Goal: Task Accomplishment & Management: Manage account settings

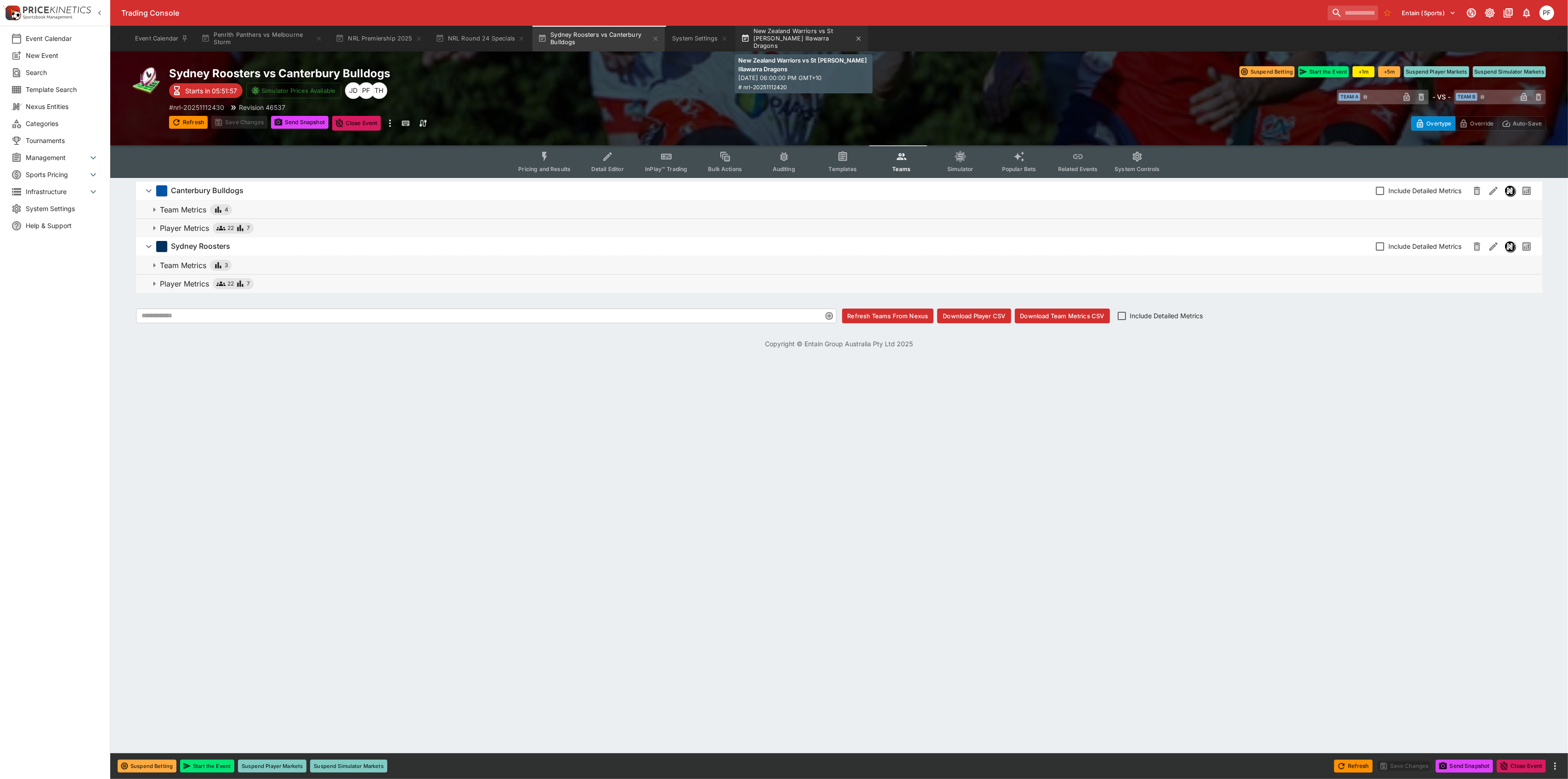
click at [768, 38] on button "New Zealand Warriors vs St George Illawarra Dragons" at bounding box center [802, 39] width 133 height 26
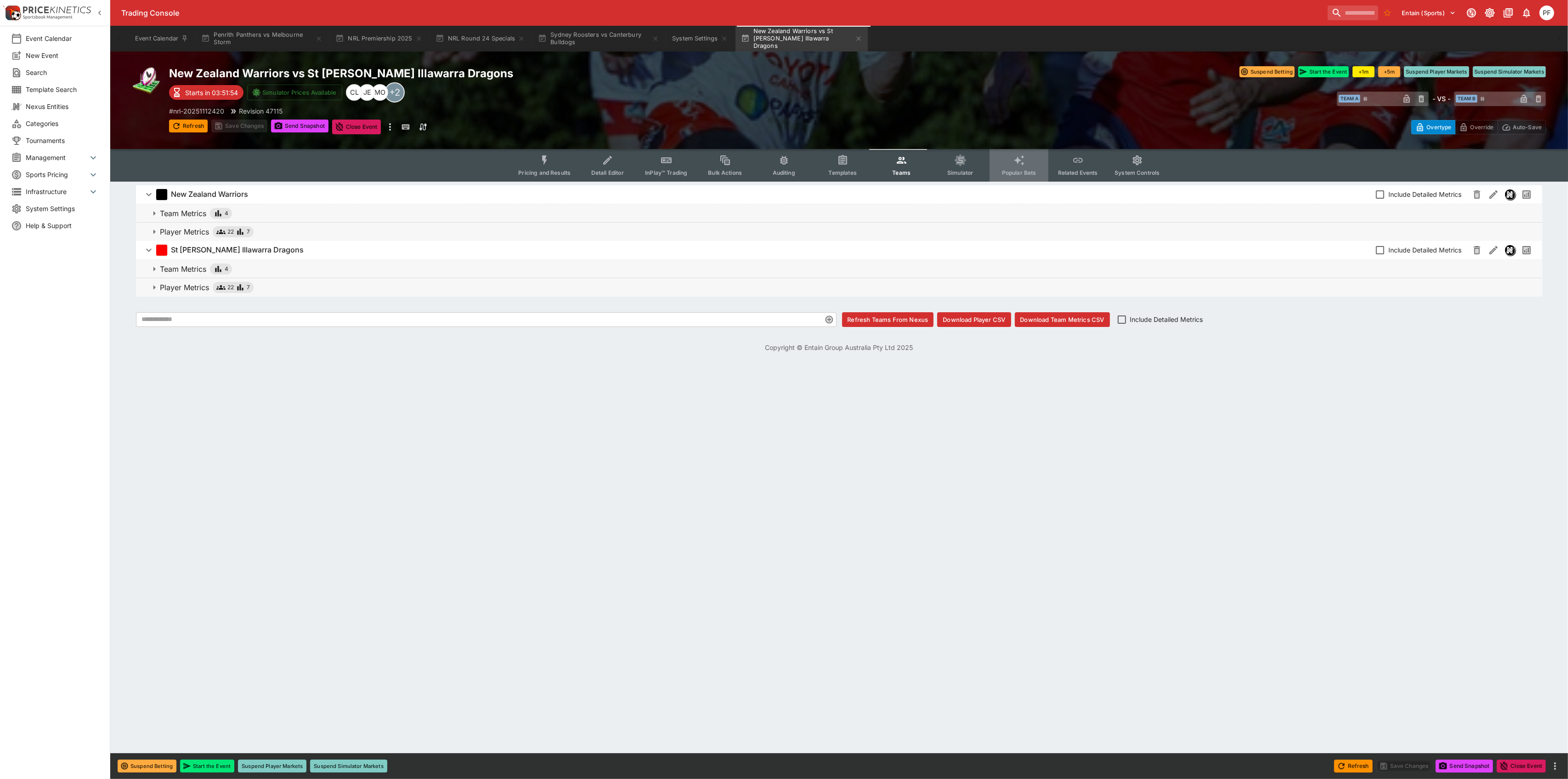
click at [1014, 166] on icon "Event type filters" at bounding box center [1019, 160] width 12 height 12
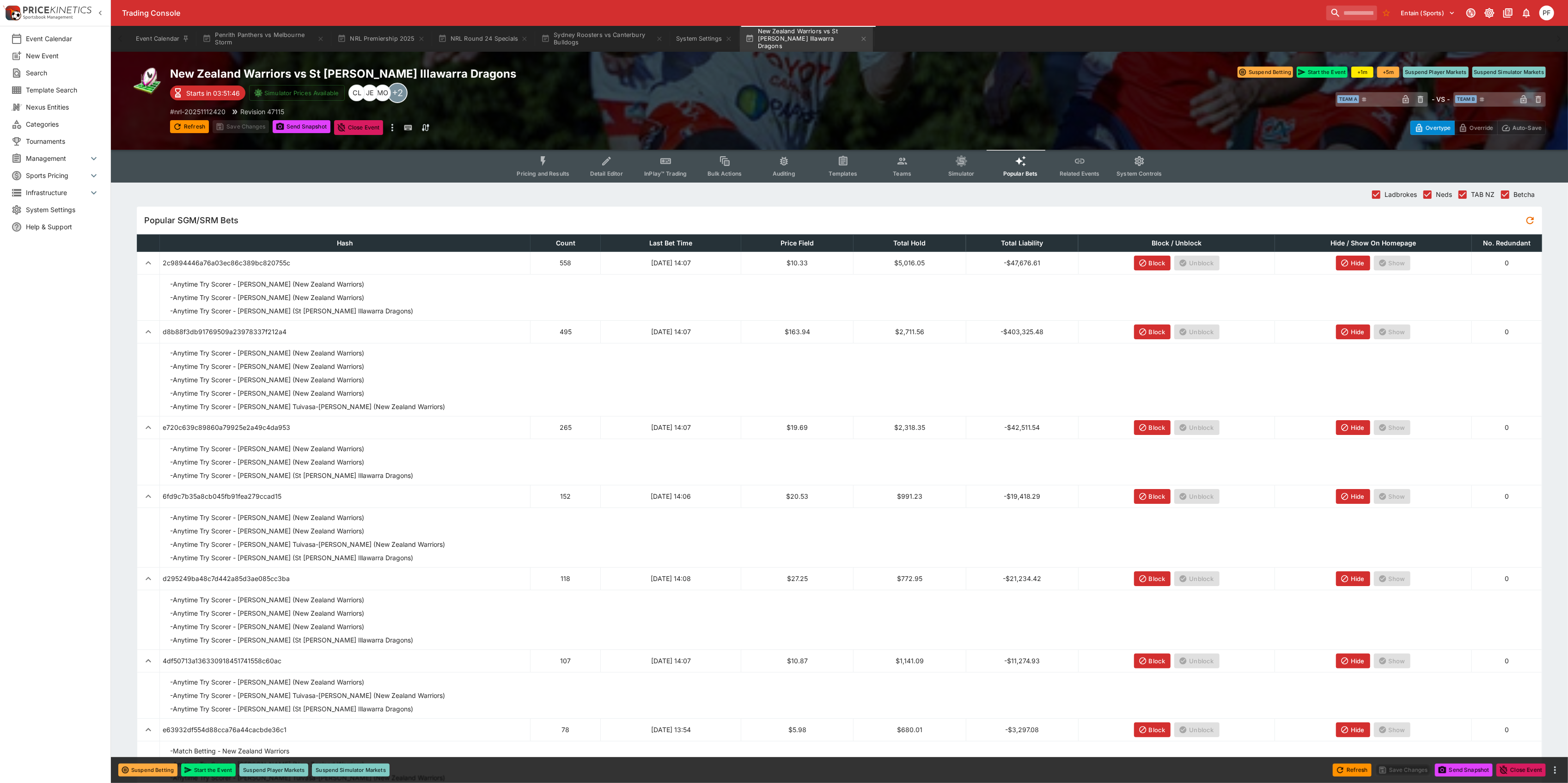
click at [1154, 333] on button "Block" at bounding box center [1153, 332] width 37 height 15
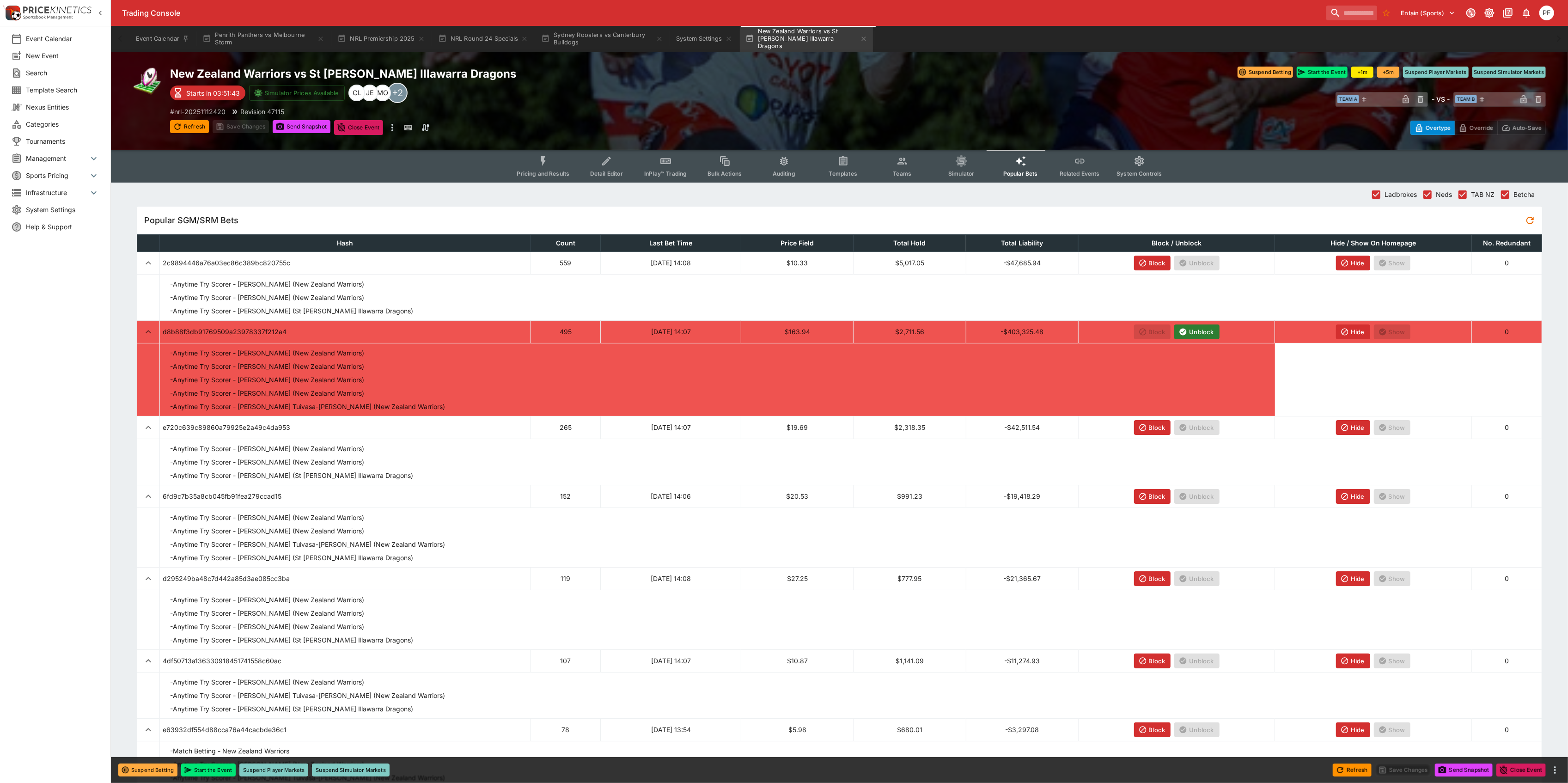
click at [1361, 330] on button "Hide" at bounding box center [1353, 332] width 34 height 15
